Goal: Information Seeking & Learning: Learn about a topic

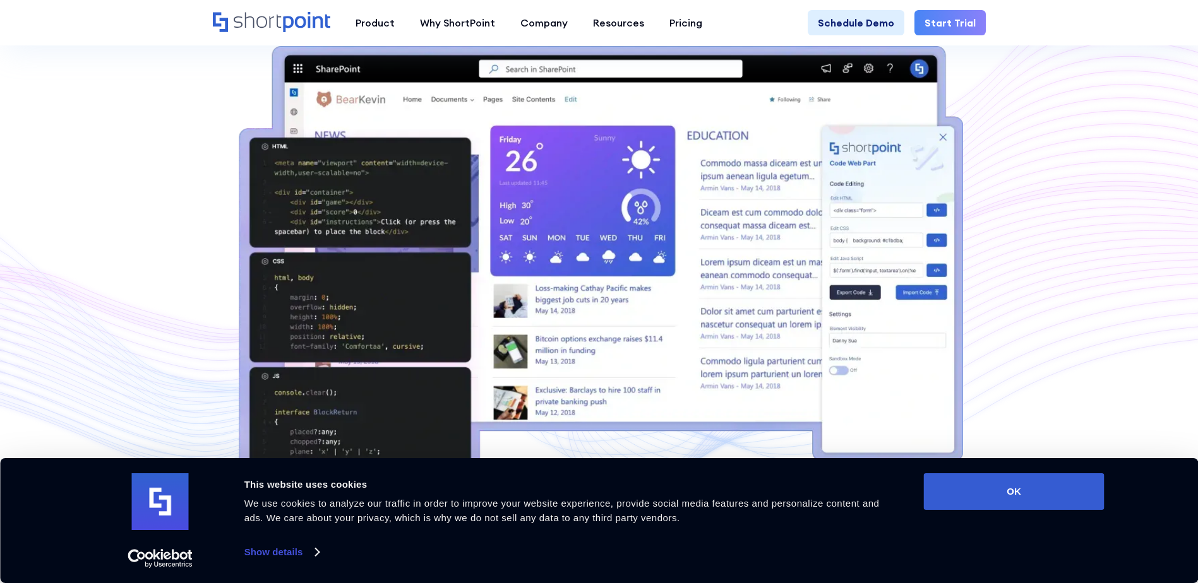
scroll to position [378, 0]
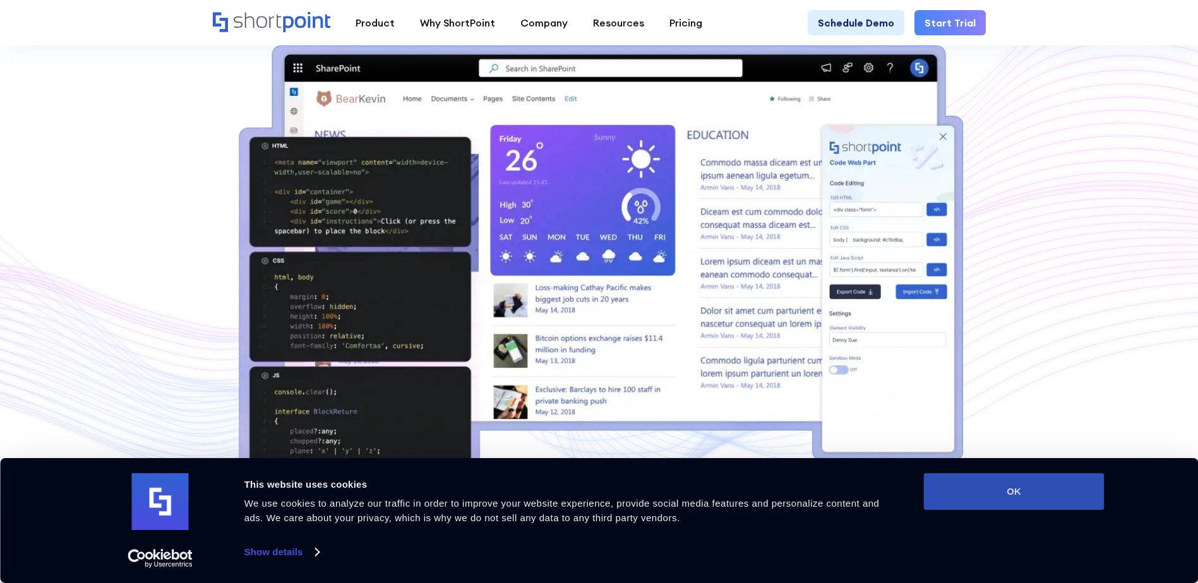
click at [1052, 483] on button "OK" at bounding box center [1014, 492] width 181 height 37
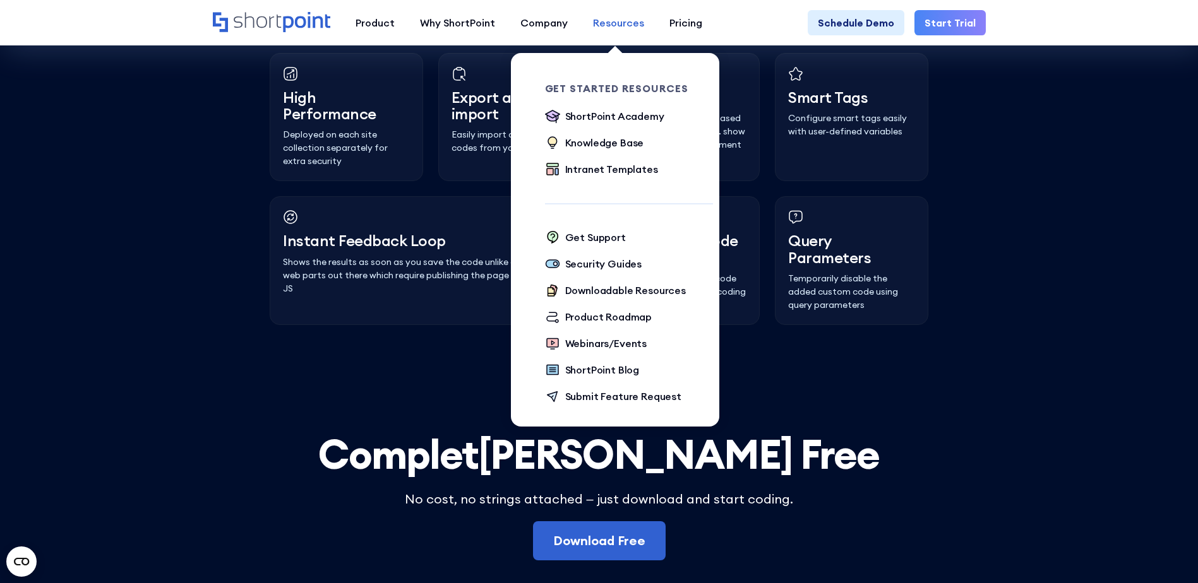
scroll to position [3363, 0]
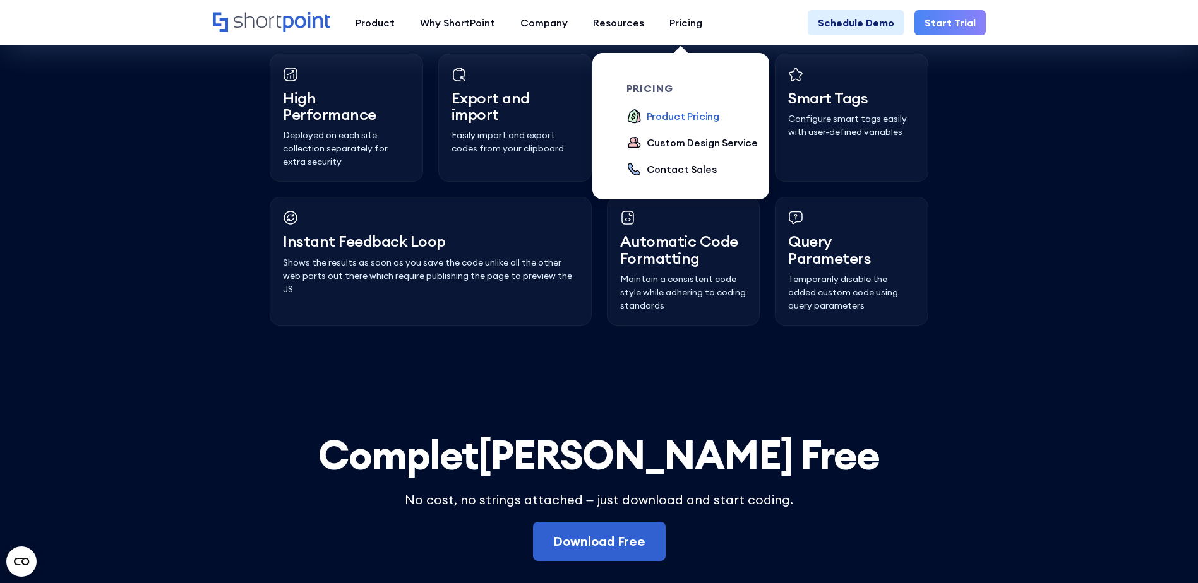
click at [688, 114] on div "Product Pricing" at bounding box center [683, 116] width 73 height 15
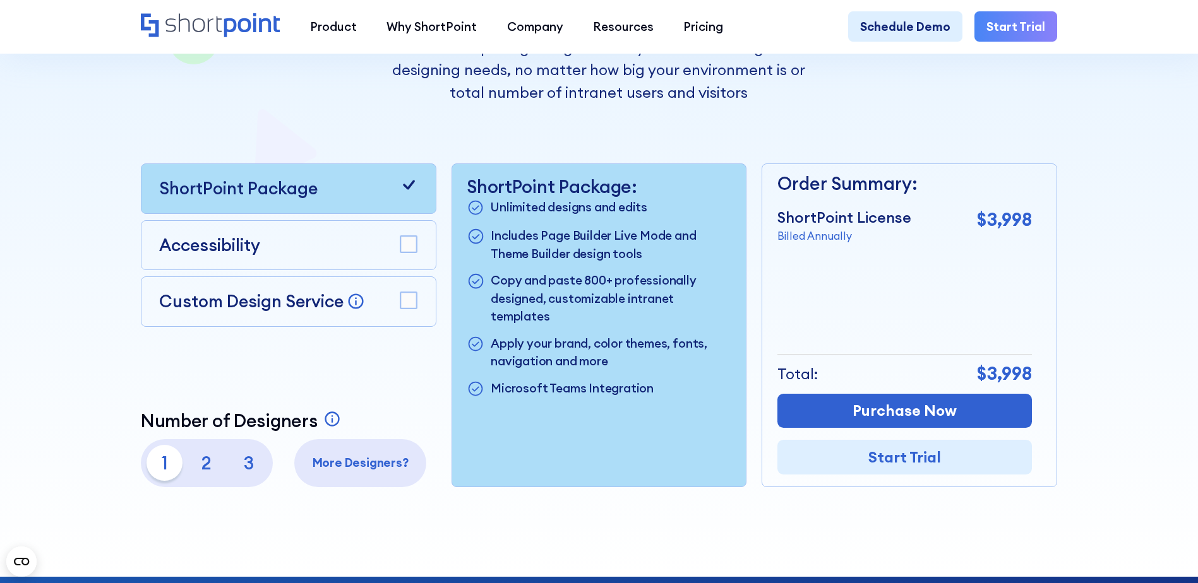
scroll to position [316, 0]
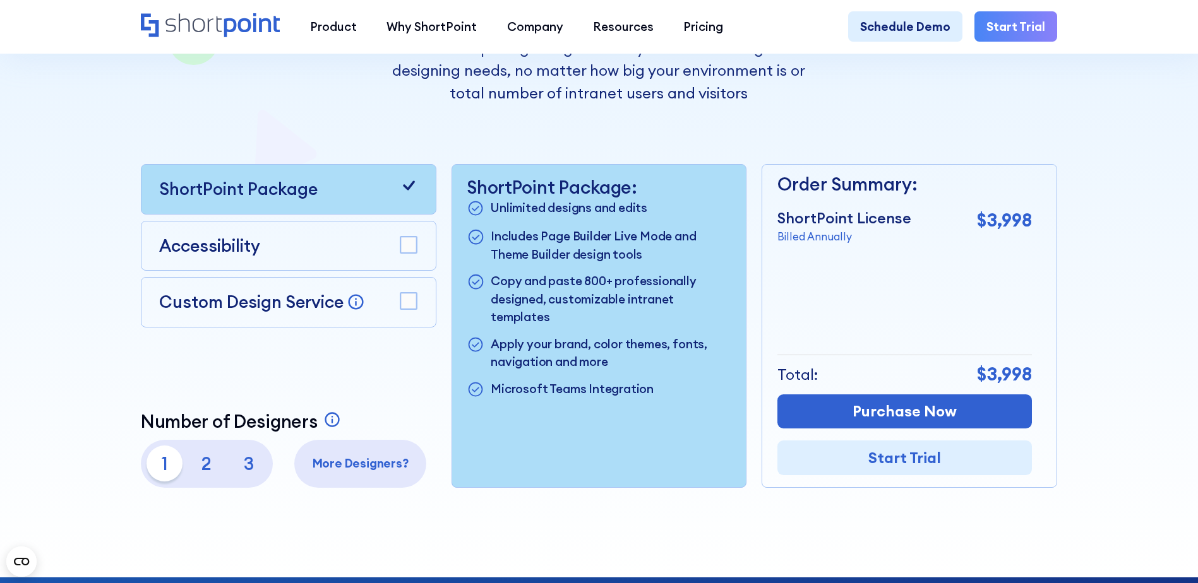
click at [203, 463] on p "2" at bounding box center [207, 464] width 36 height 36
click at [165, 466] on p "1" at bounding box center [164, 464] width 36 height 36
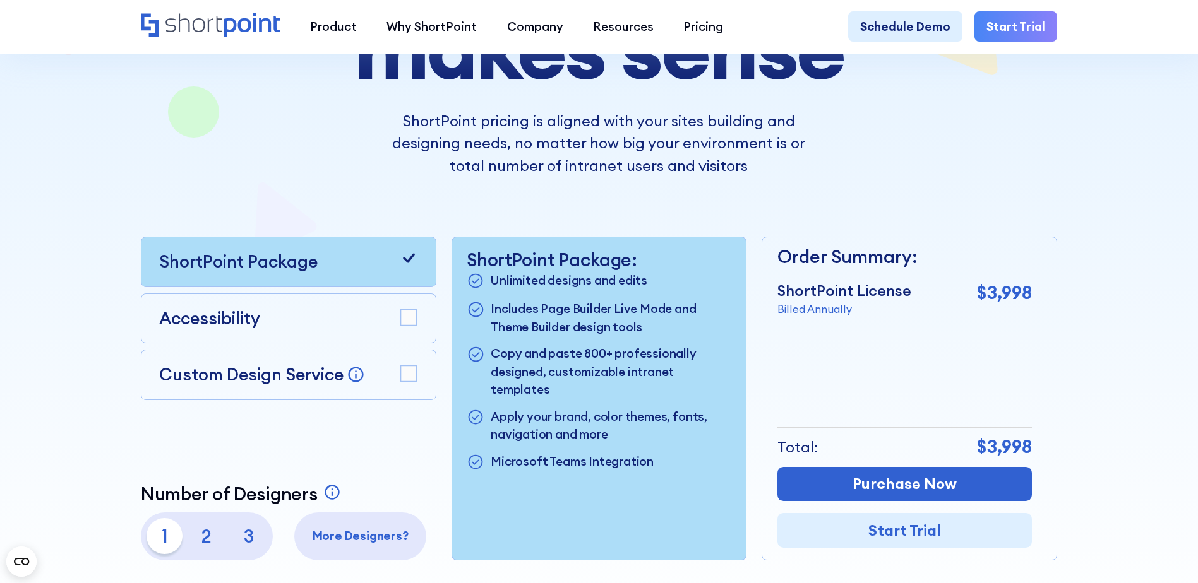
scroll to position [253, 0]
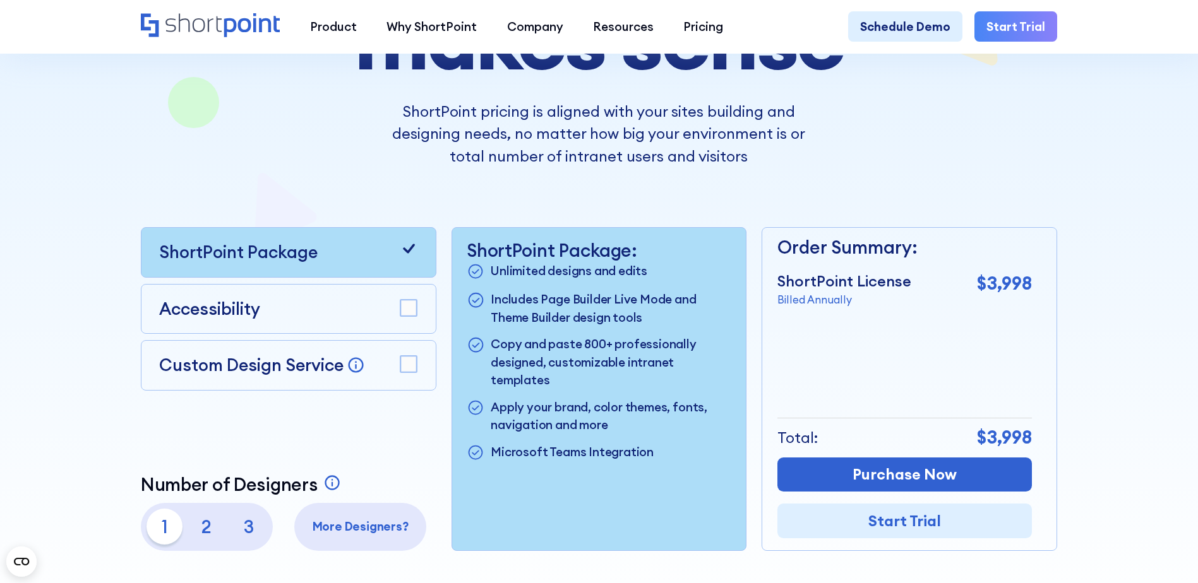
click at [289, 370] on p "Custom Design Service" at bounding box center [251, 364] width 184 height 21
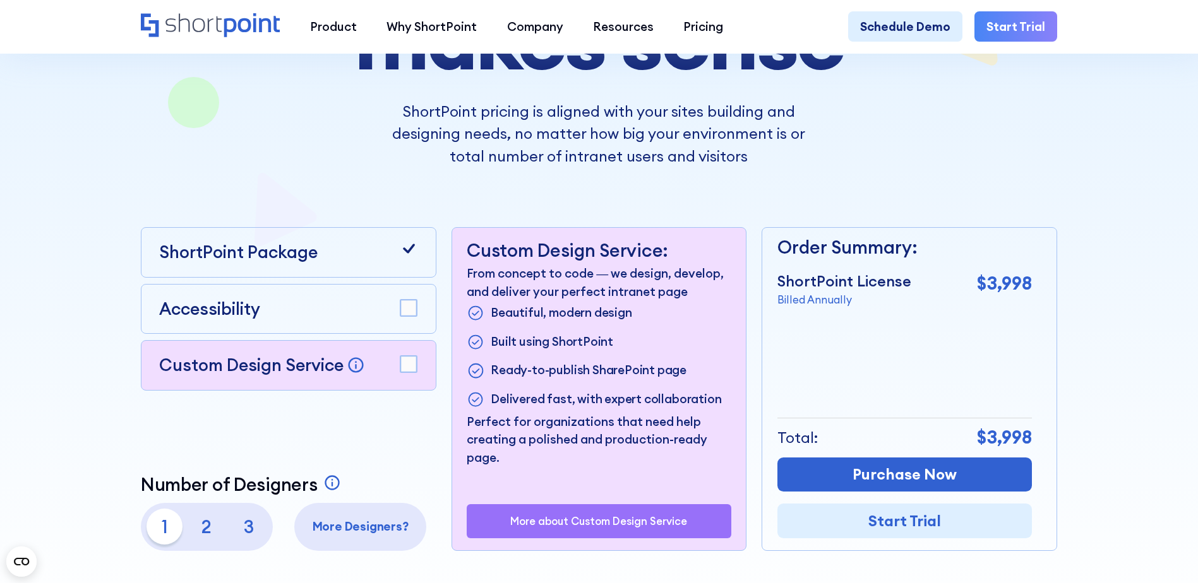
click at [334, 317] on div "Accessibility" at bounding box center [288, 309] width 258 height 25
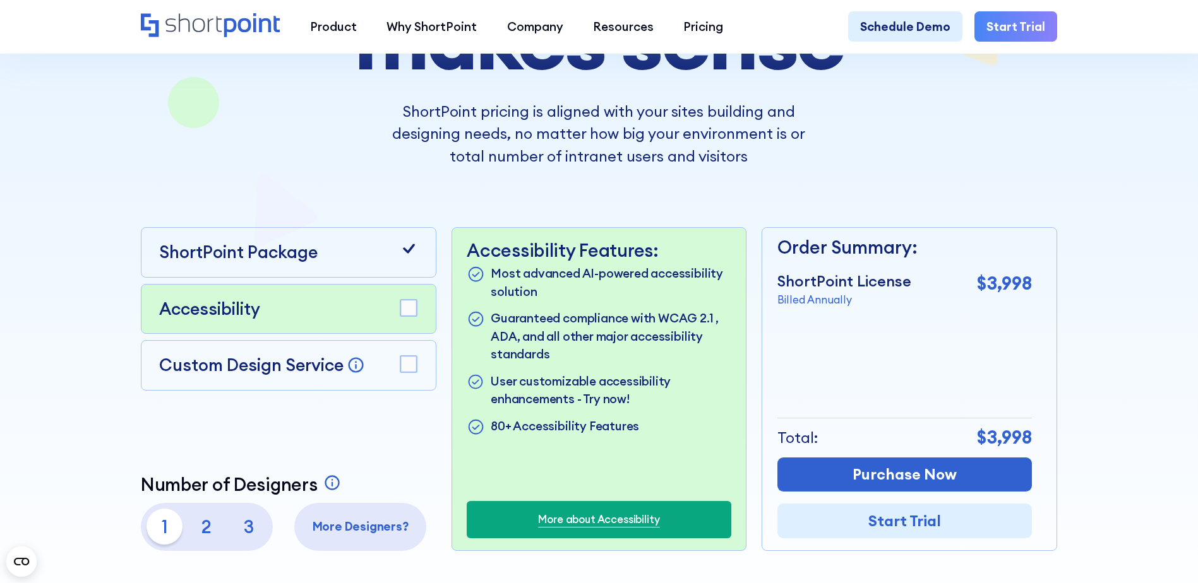
click at [405, 311] on rect at bounding box center [408, 308] width 16 height 16
click at [410, 366] on rect at bounding box center [408, 364] width 16 height 16
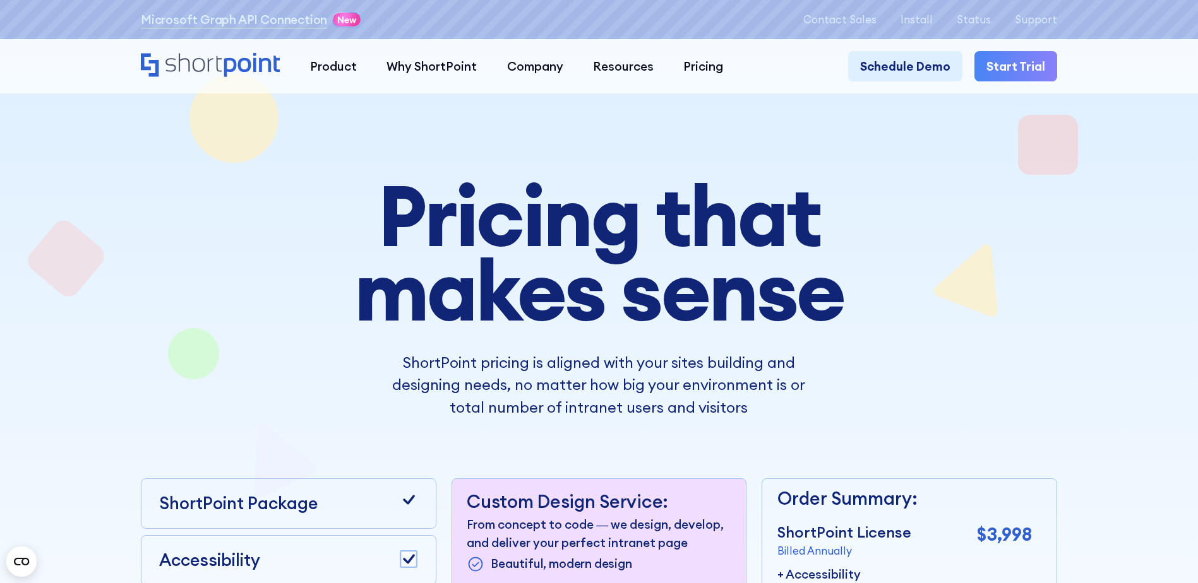
scroll to position [0, 0]
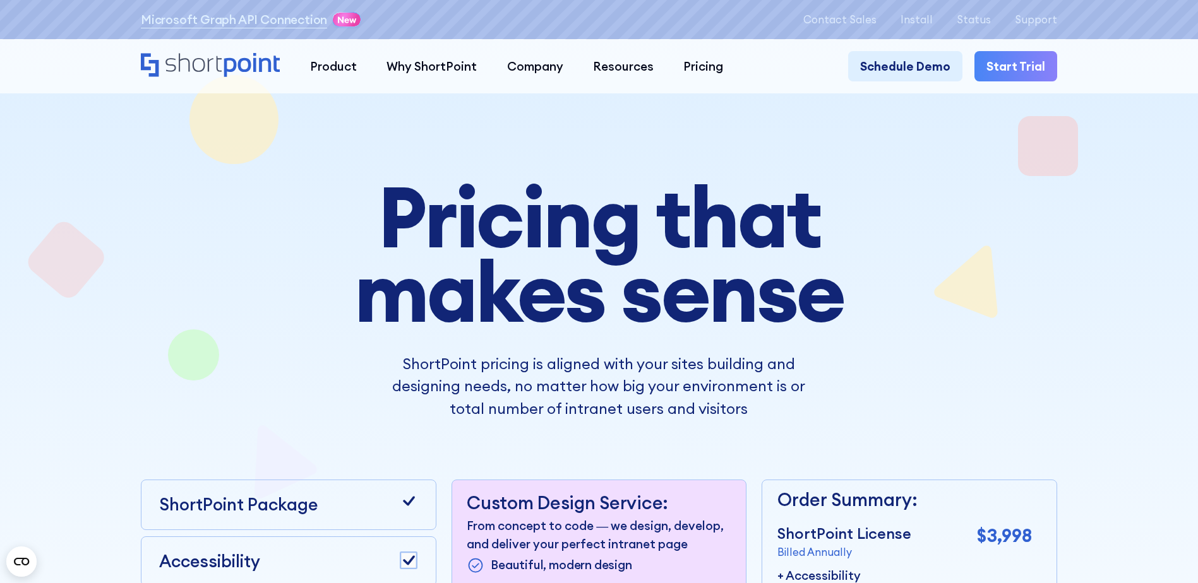
click at [224, 68] on icon "Home" at bounding box center [252, 65] width 56 height 24
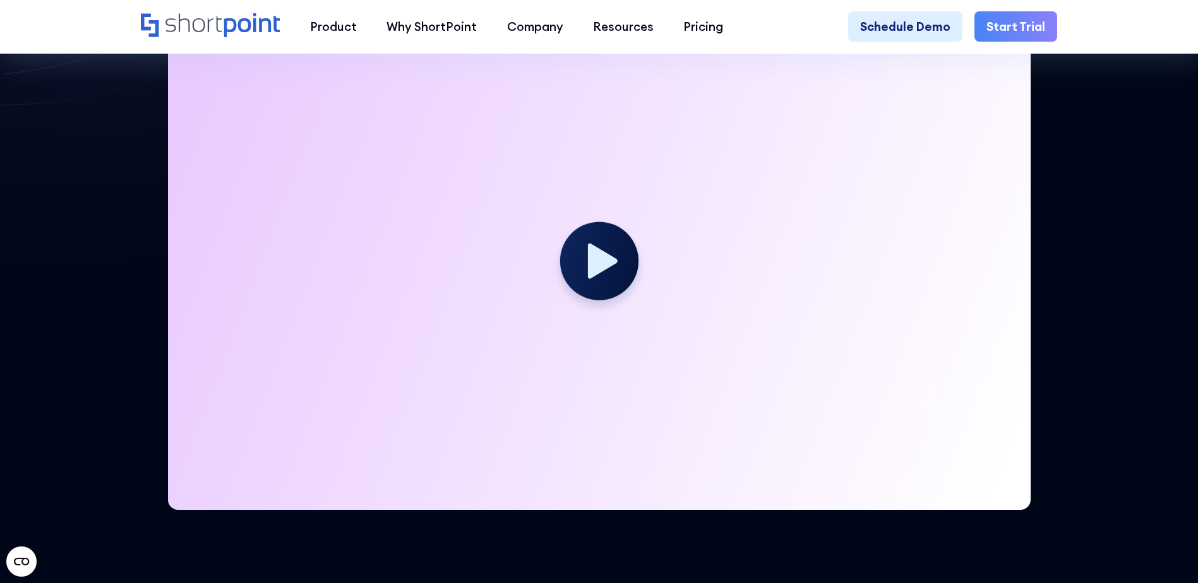
scroll to position [378, 0]
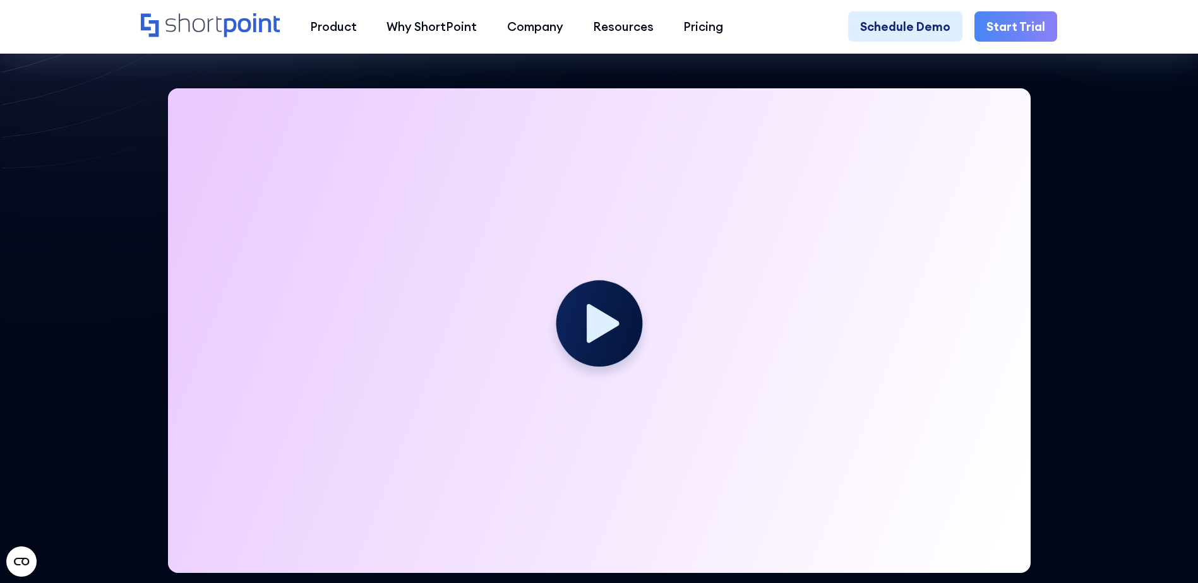
click at [589, 328] on icon at bounding box center [603, 323] width 32 height 39
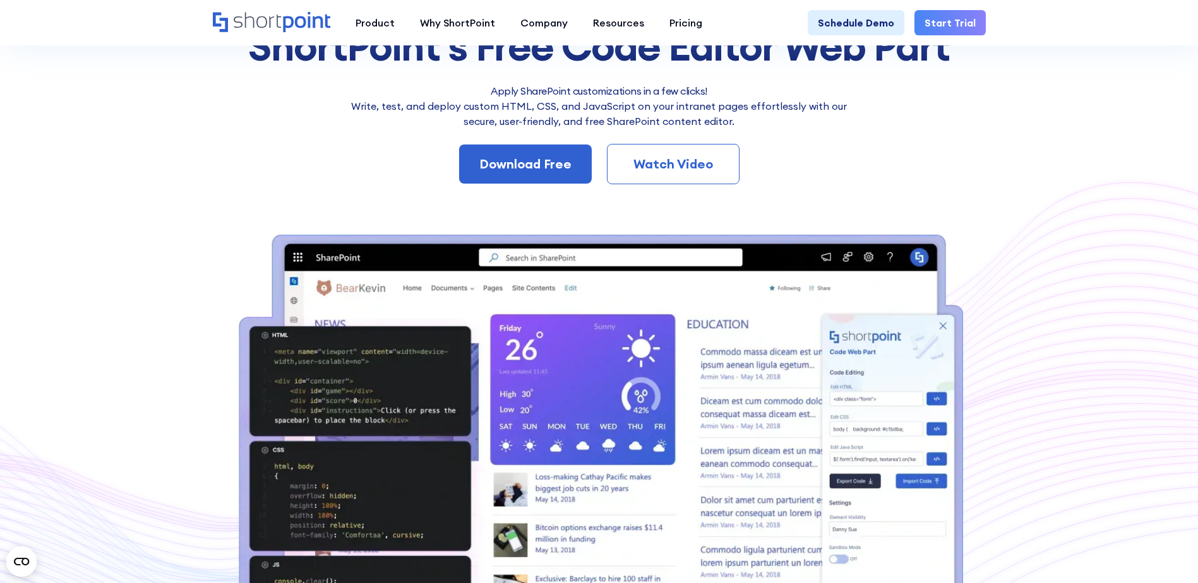
scroll to position [189, 0]
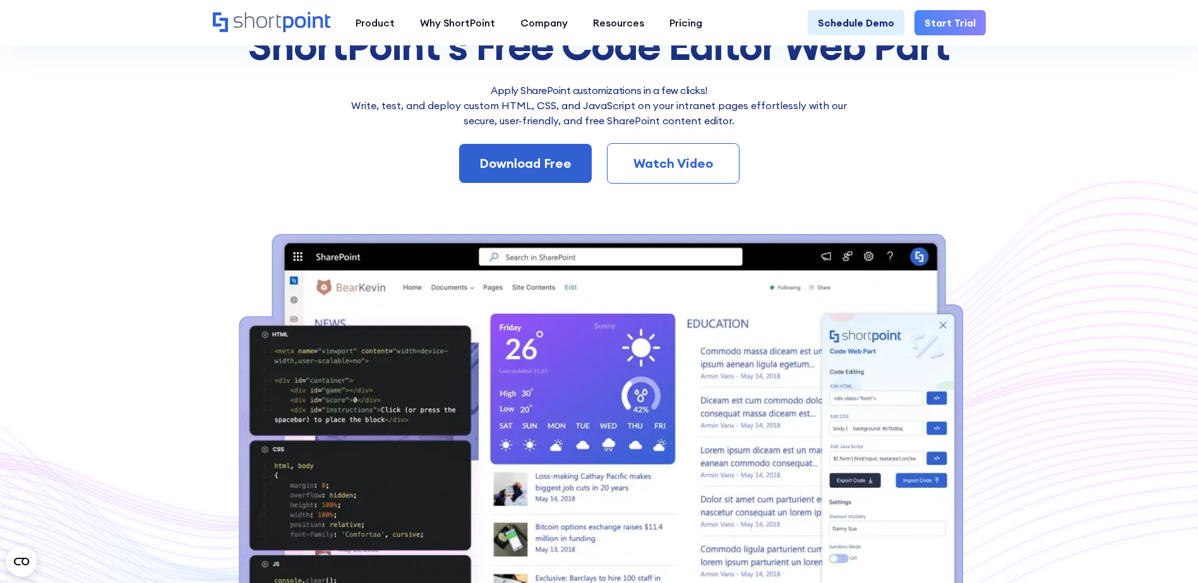
click at [703, 162] on div "Watch Video" at bounding box center [673, 163] width 91 height 19
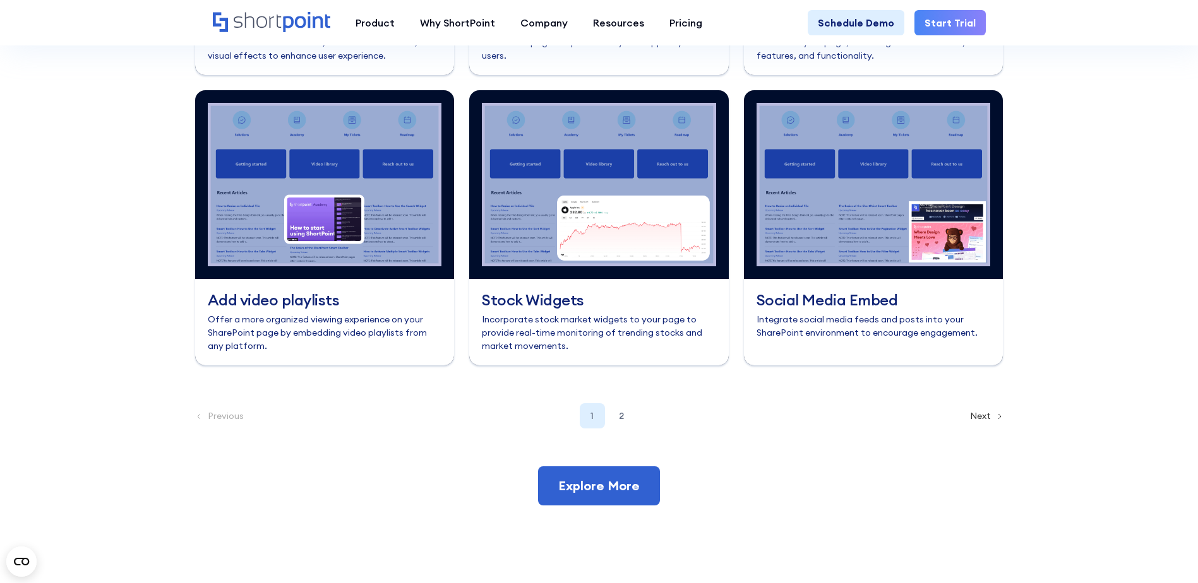
scroll to position [5624, 0]
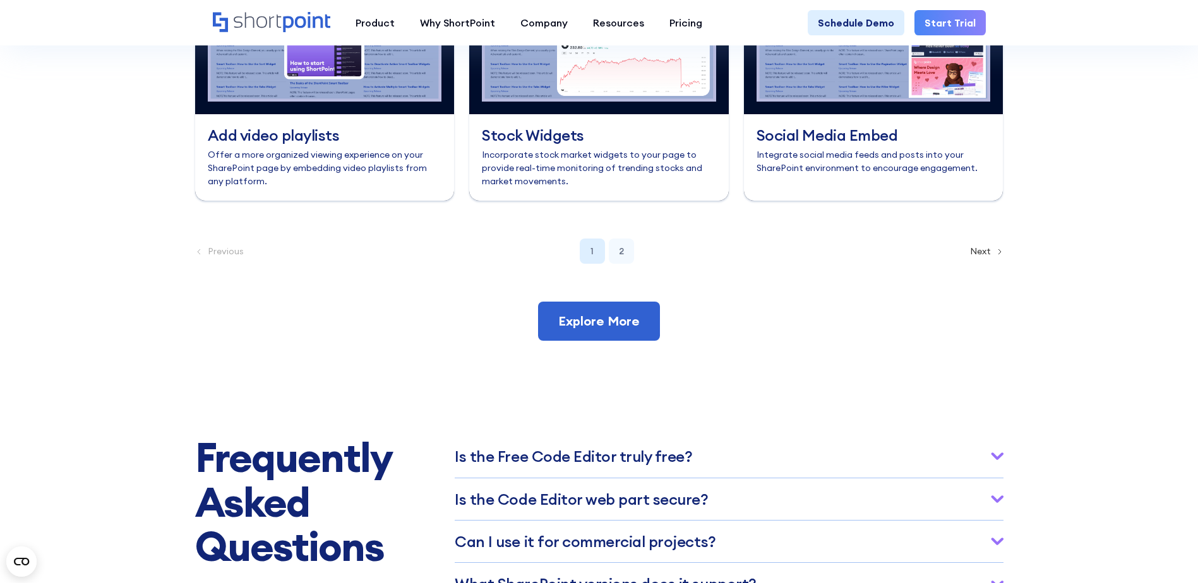
click at [617, 264] on div "2" at bounding box center [621, 251] width 25 height 25
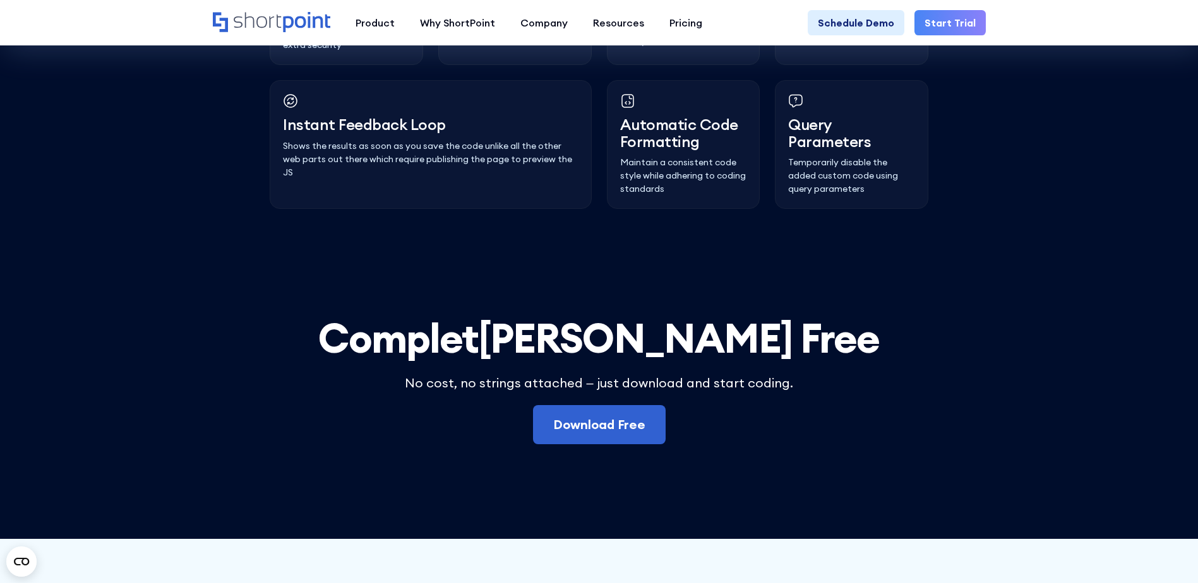
scroll to position [3479, 0]
